Goal: Task Accomplishment & Management: Manage account settings

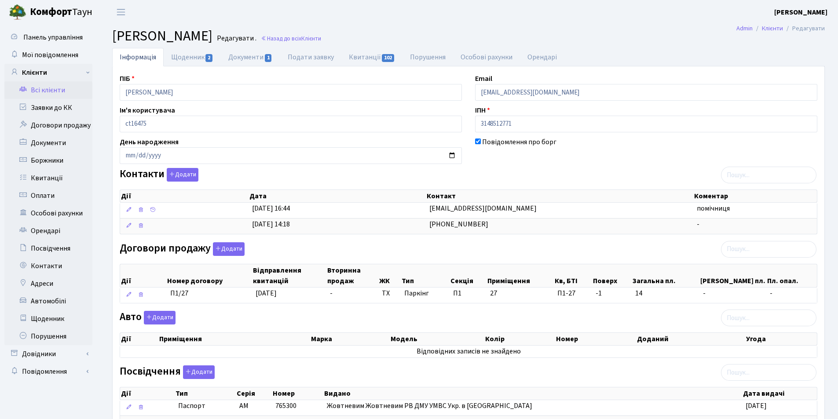
click at [48, 89] on link "Всі клієнти" at bounding box center [48, 90] width 88 height 18
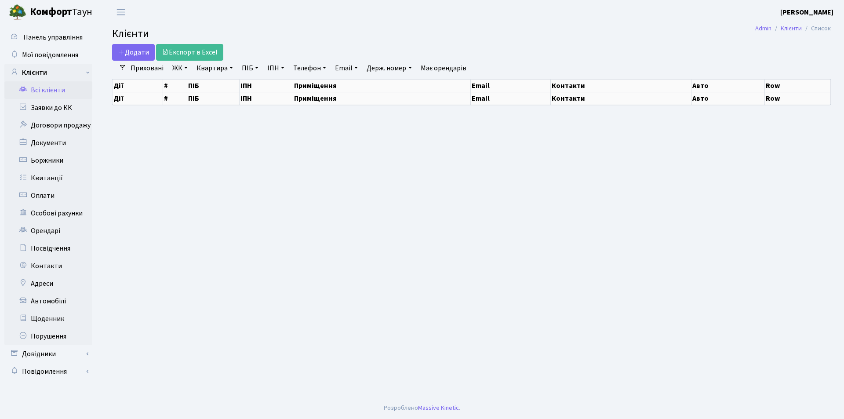
select select "25"
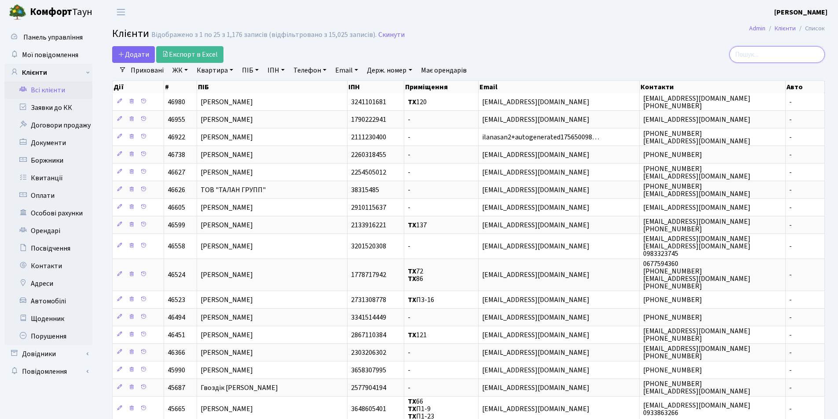
click at [776, 56] on input "search" at bounding box center [776, 54] width 95 height 17
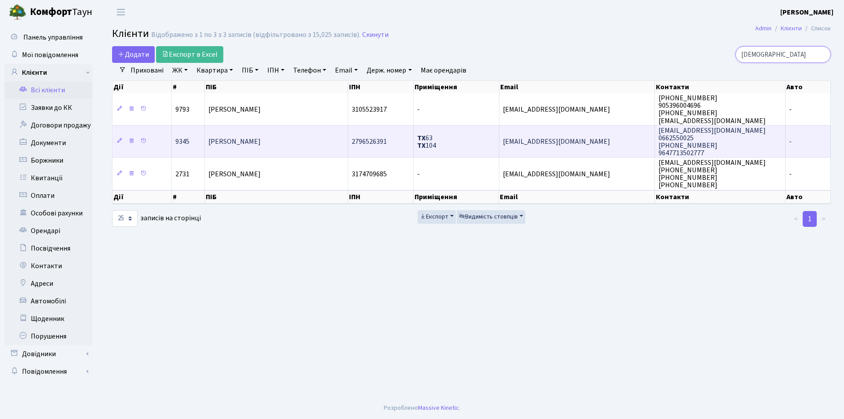
type input "Ісма"
click at [577, 140] on span "sofi.mezhenska@gmail.com" at bounding box center [556, 142] width 107 height 10
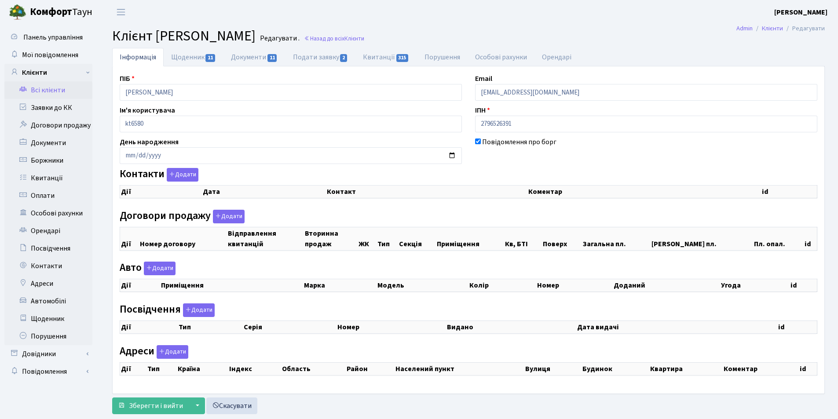
select select "25"
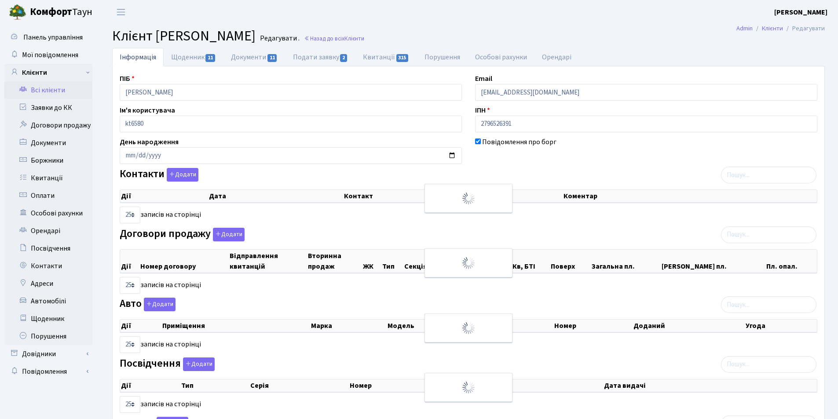
checkbox input "true"
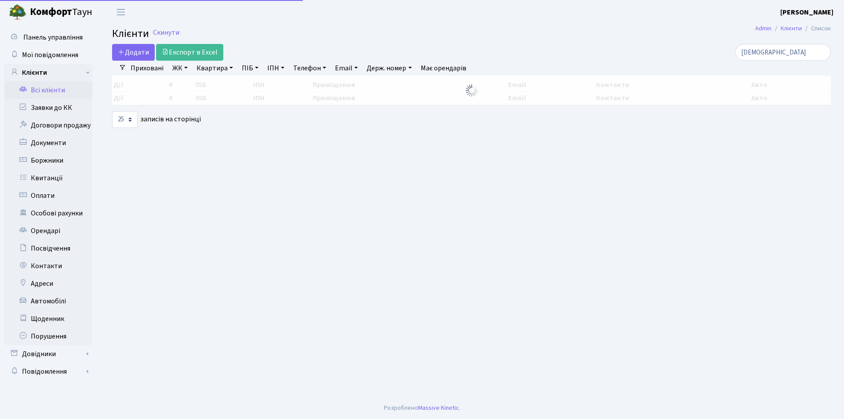
select select "25"
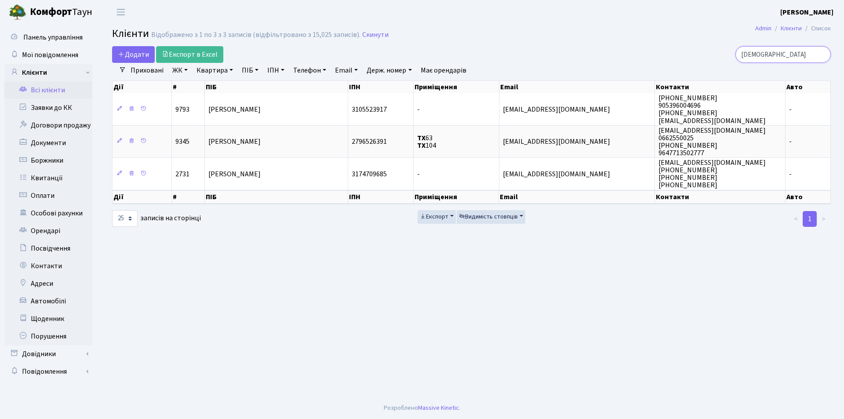
click at [781, 58] on input "[DEMOGRAPHIC_DATA]" at bounding box center [783, 54] width 95 height 17
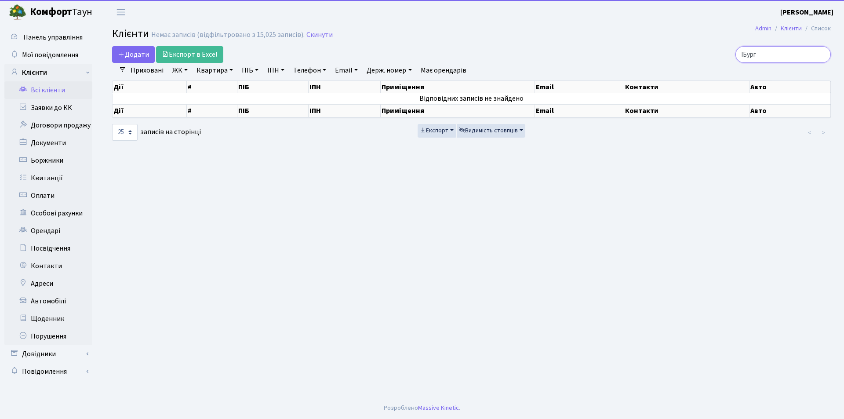
click at [753, 51] on input "ІБург" at bounding box center [783, 54] width 95 height 17
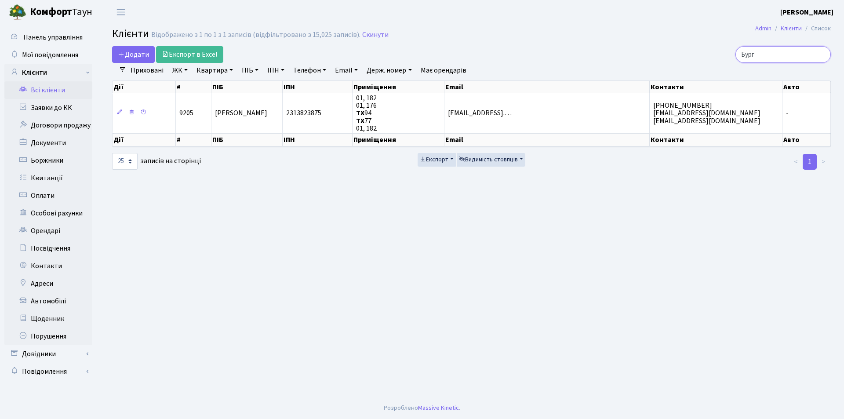
click at [767, 57] on input "Бург" at bounding box center [783, 54] width 95 height 17
type input "Б"
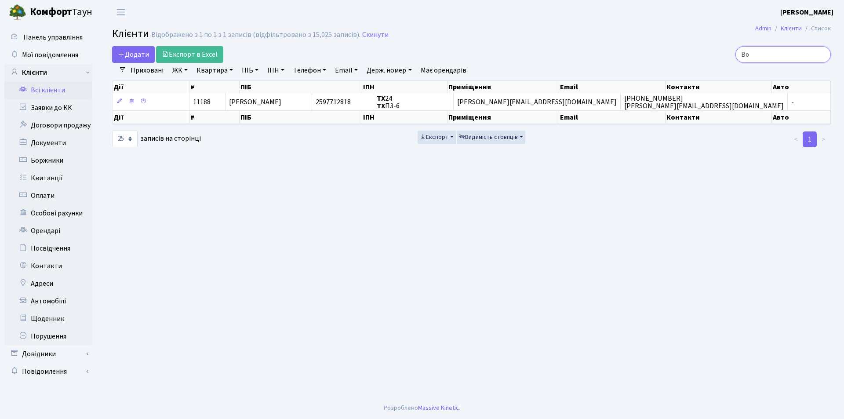
type input "В"
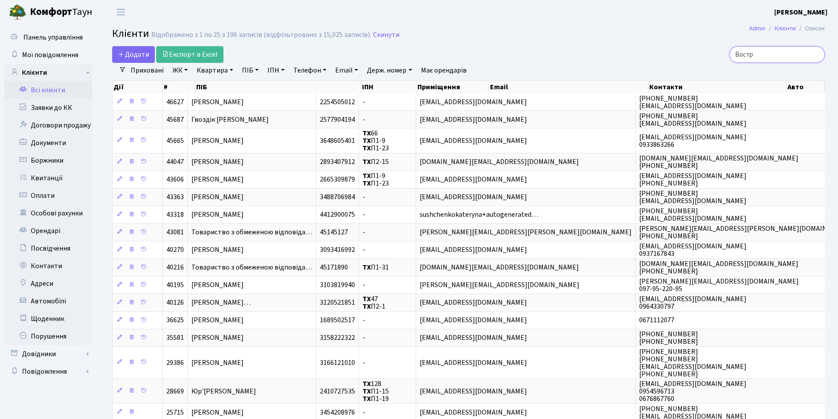
type input "Востре"
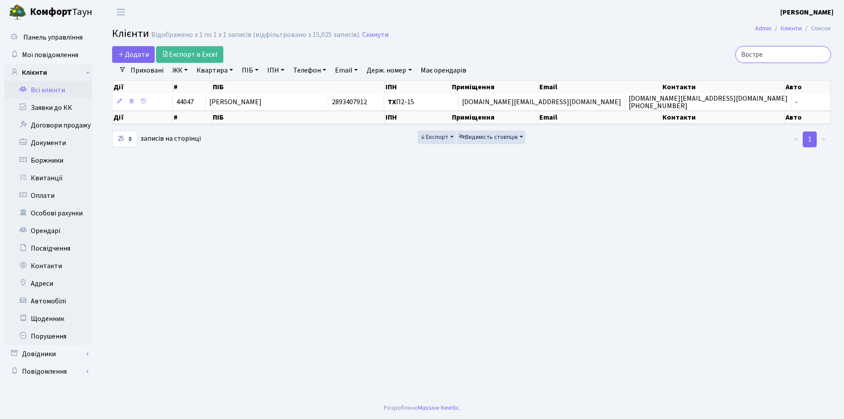
click at [822, 55] on input "Востре" at bounding box center [783, 54] width 95 height 17
click at [797, 57] on input "search" at bounding box center [783, 54] width 95 height 17
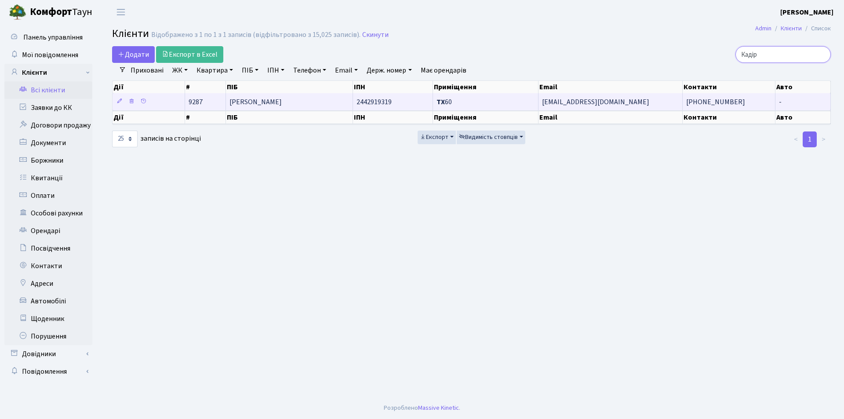
type input "Кадір"
click at [259, 102] on span "[PERSON_NAME]" at bounding box center [256, 102] width 52 height 10
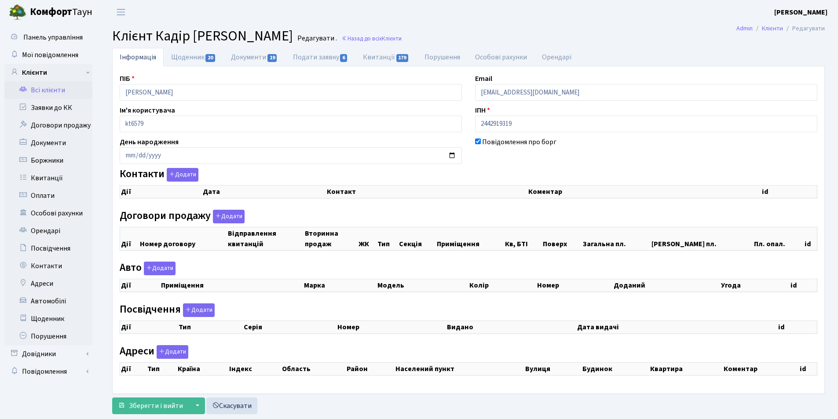
checkbox input "true"
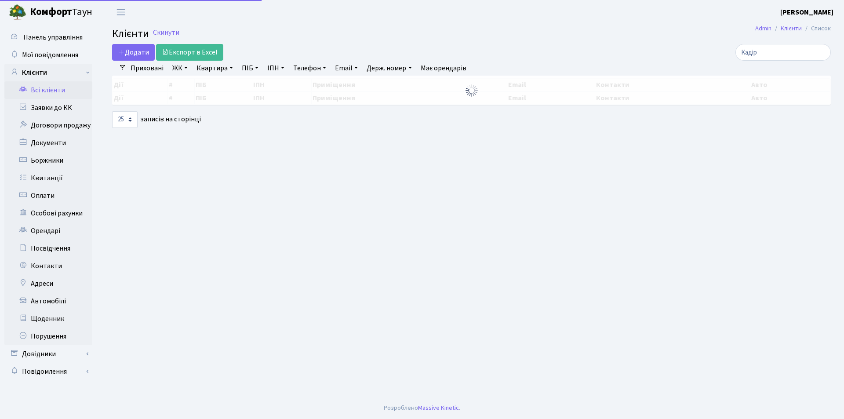
select select "25"
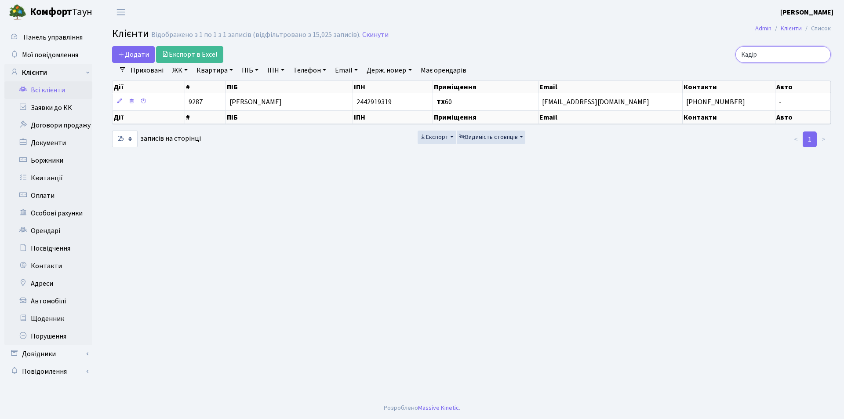
drag, startPoint x: 822, startPoint y: 55, endPoint x: 814, endPoint y: 53, distance: 8.1
click at [821, 55] on input "Кадір" at bounding box center [783, 54] width 95 height 17
